Goal: Task Accomplishment & Management: Manage account settings

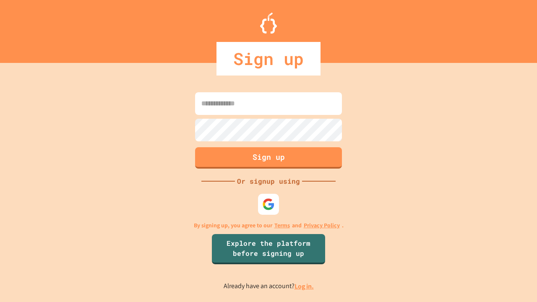
click at [304, 286] on link "Log in." at bounding box center [303, 286] width 19 height 9
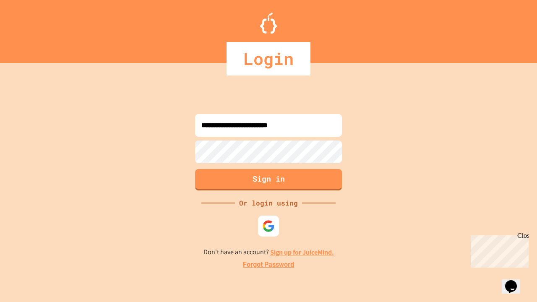
type input "**********"
